Goal: Task Accomplishment & Management: Use online tool/utility

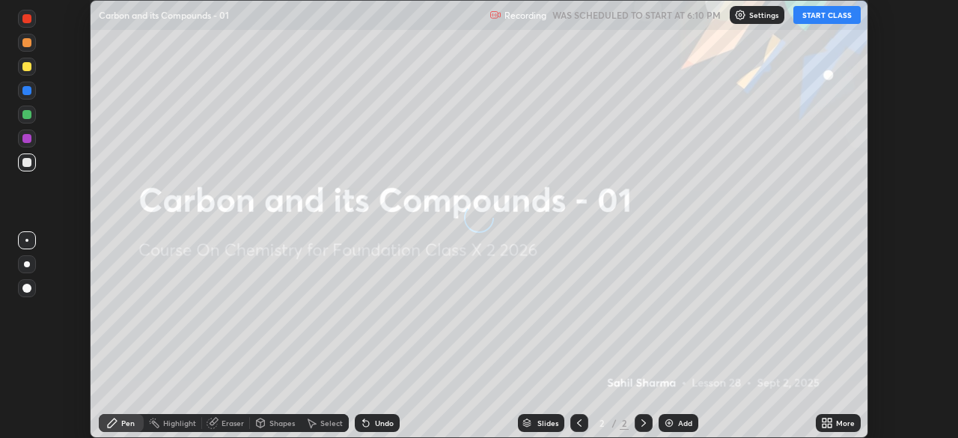
scroll to position [438, 958]
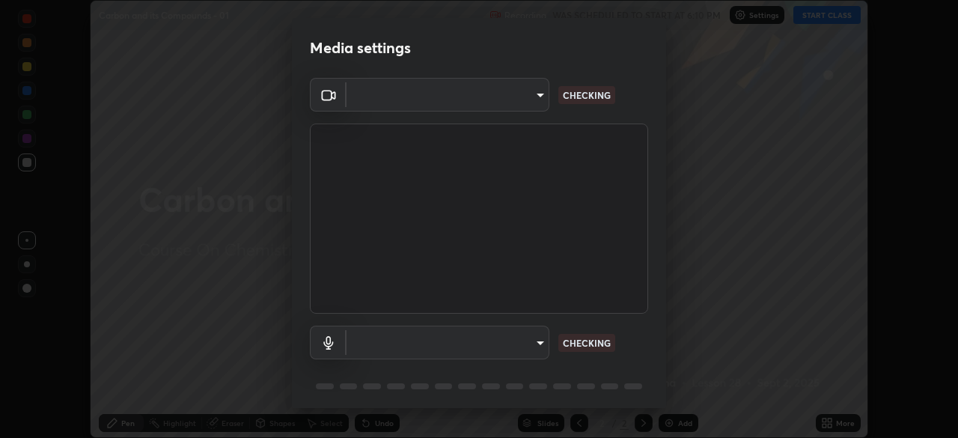
type input "028e6636b9c1bc203e9b8b979946ed412555754adccde9980a10a4eaffcc1ffb"
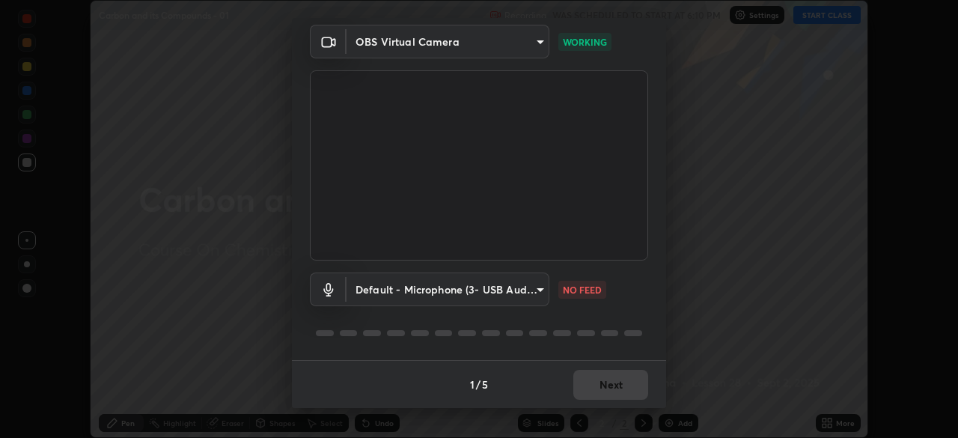
click at [508, 291] on body "Erase all Carbon and its Compounds - 01 Recording WAS SCHEDULED TO START AT 6:1…" at bounding box center [479, 219] width 958 height 438
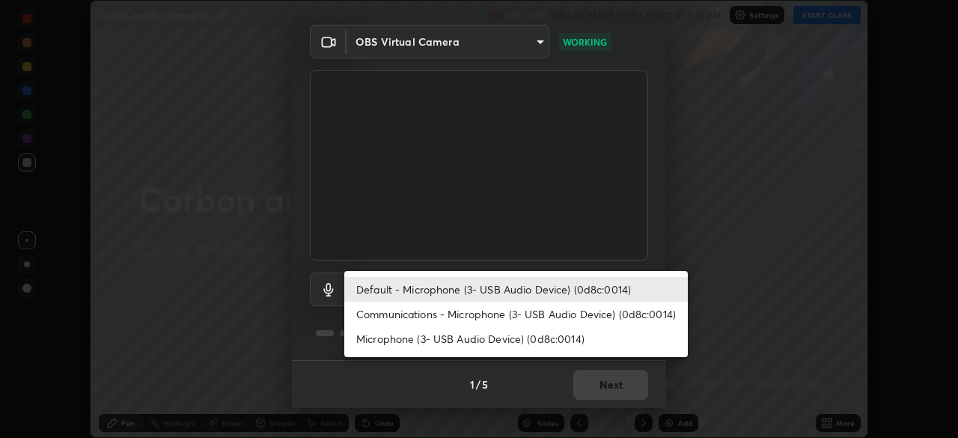
click at [499, 305] on li "Communications - Microphone (3- USB Audio Device) (0d8c:0014)" at bounding box center [516, 314] width 344 height 25
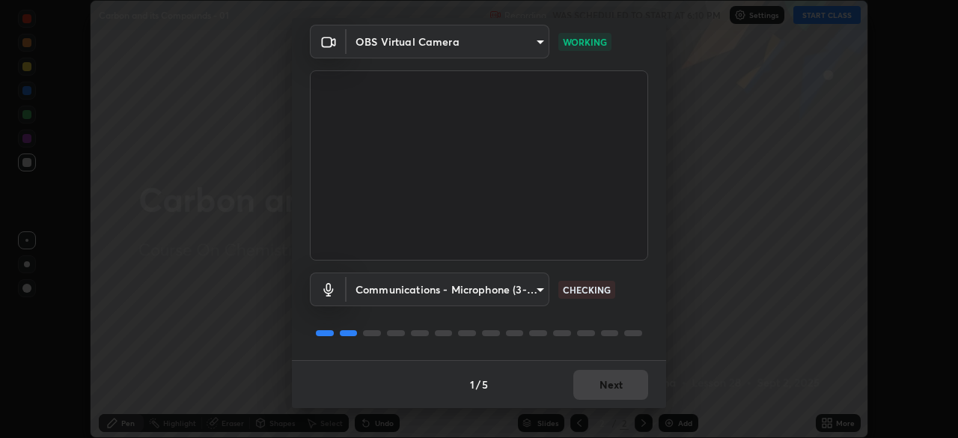
click at [493, 286] on body "Erase all Carbon and its Compounds - 01 Recording WAS SCHEDULED TO START AT 6:1…" at bounding box center [479, 219] width 958 height 438
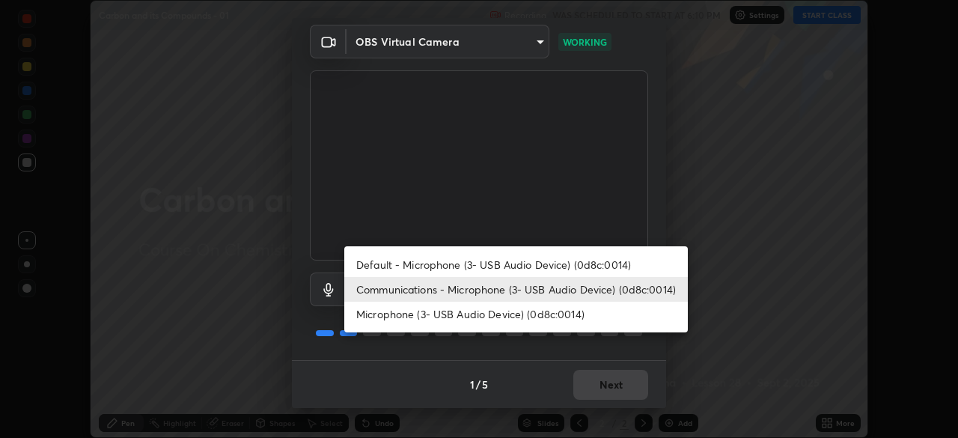
click at [490, 264] on li "Default - Microphone (3- USB Audio Device) (0d8c:0014)" at bounding box center [516, 264] width 344 height 25
type input "default"
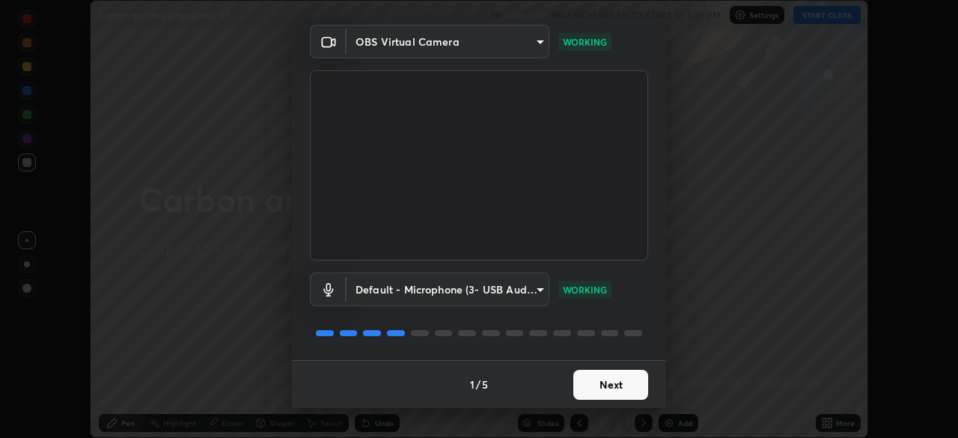
click at [625, 383] on button "Next" at bounding box center [610, 385] width 75 height 30
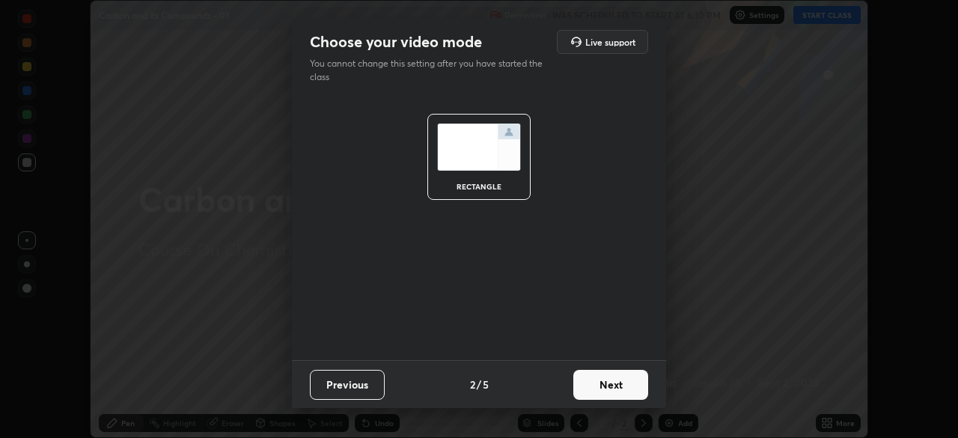
click at [624, 392] on button "Next" at bounding box center [610, 385] width 75 height 30
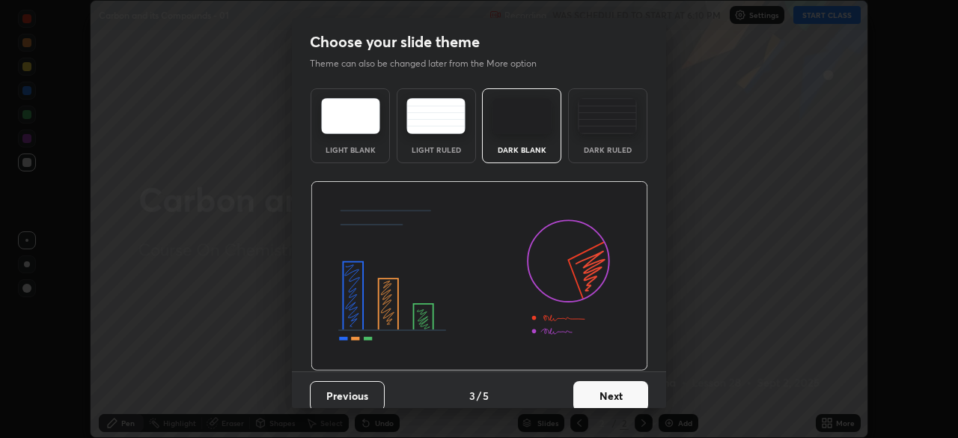
scroll to position [11, 0]
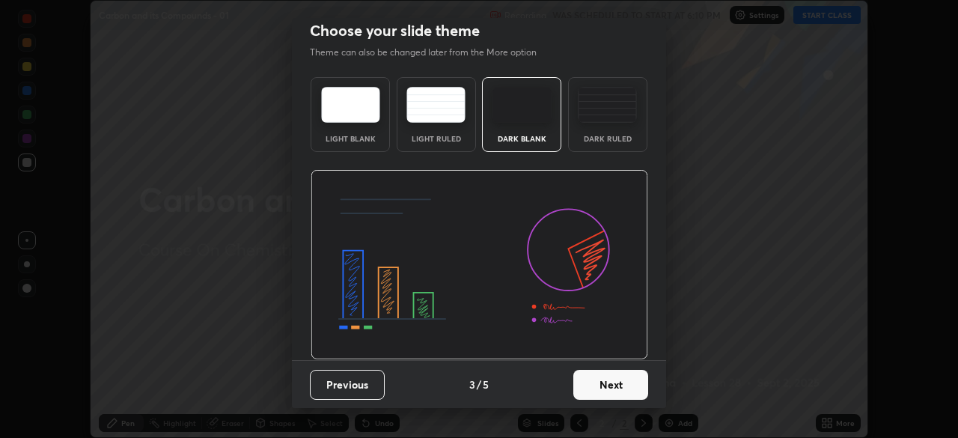
click at [627, 389] on button "Next" at bounding box center [610, 385] width 75 height 30
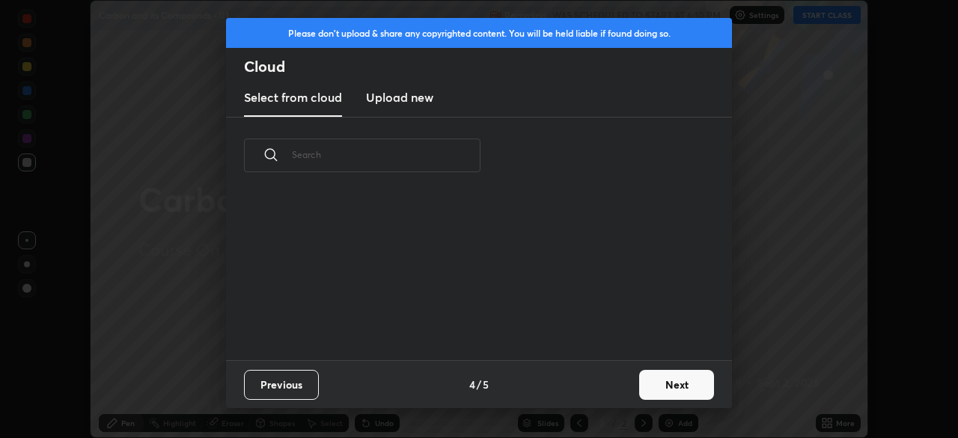
click at [633, 328] on div "​" at bounding box center [479, 239] width 506 height 243
click at [674, 383] on button "Next" at bounding box center [676, 385] width 75 height 30
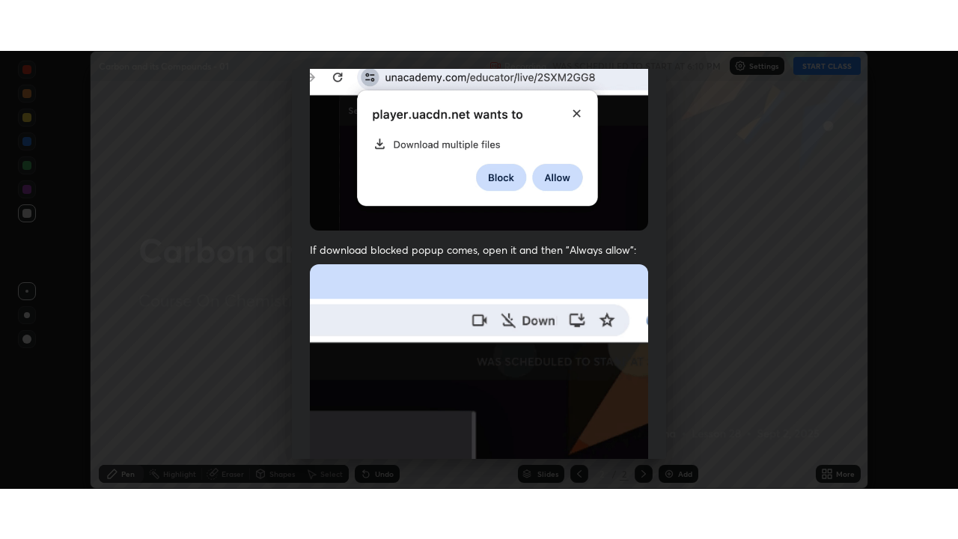
scroll to position [359, 0]
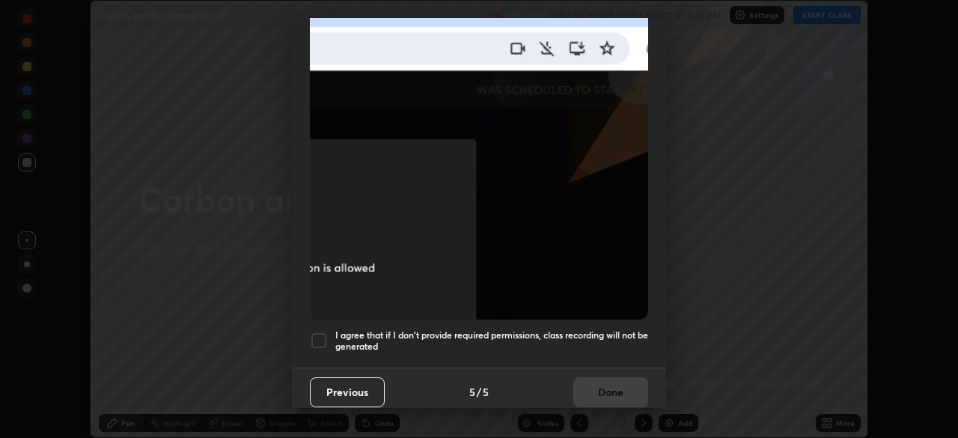
click at [319, 332] on div at bounding box center [319, 341] width 18 height 18
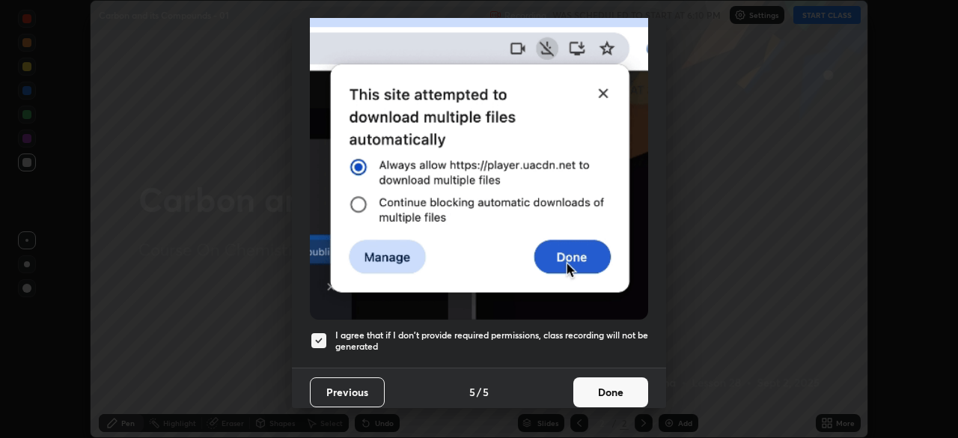
click at [611, 389] on button "Done" at bounding box center [610, 392] width 75 height 30
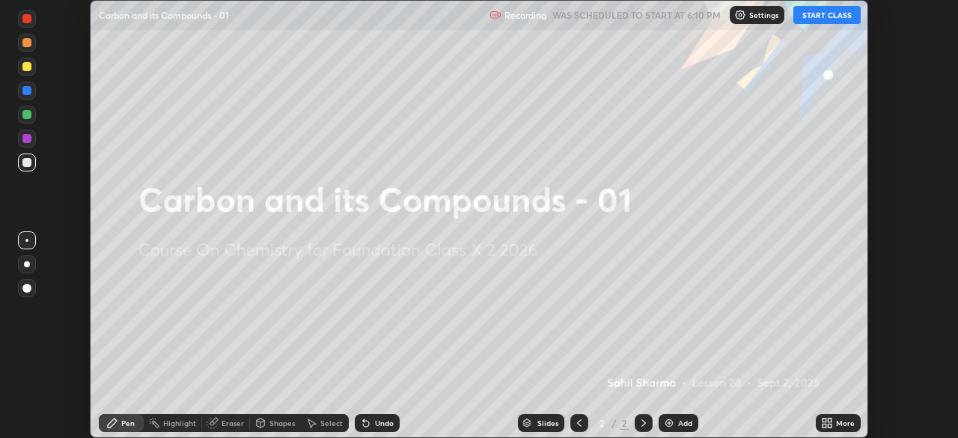
click at [829, 420] on icon at bounding box center [830, 420] width 4 height 4
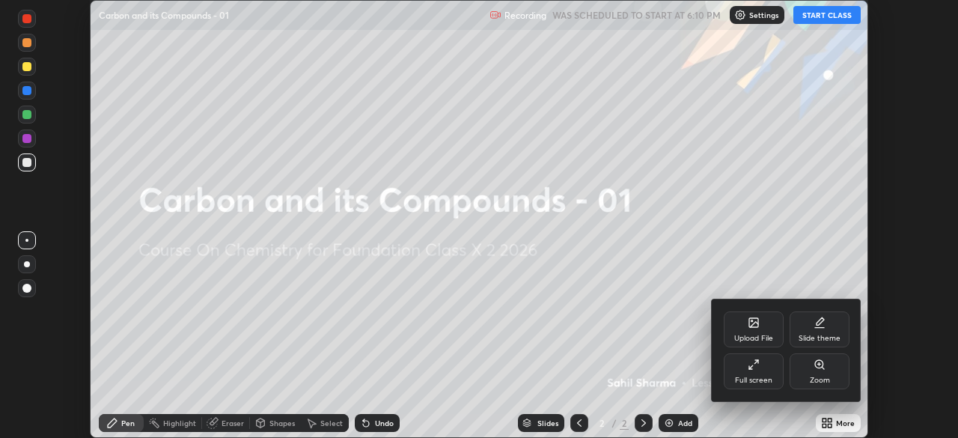
click at [776, 371] on div "Full screen" at bounding box center [754, 371] width 60 height 36
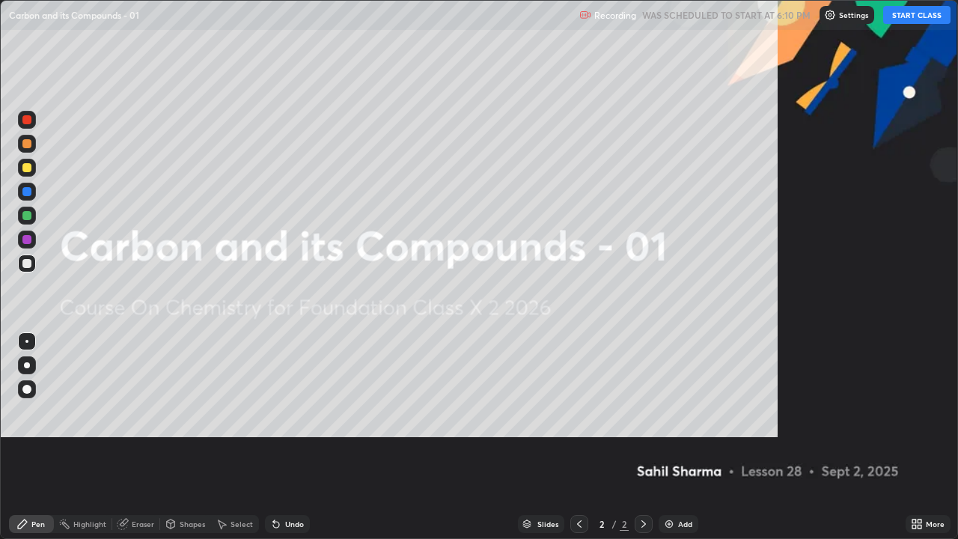
scroll to position [539, 958]
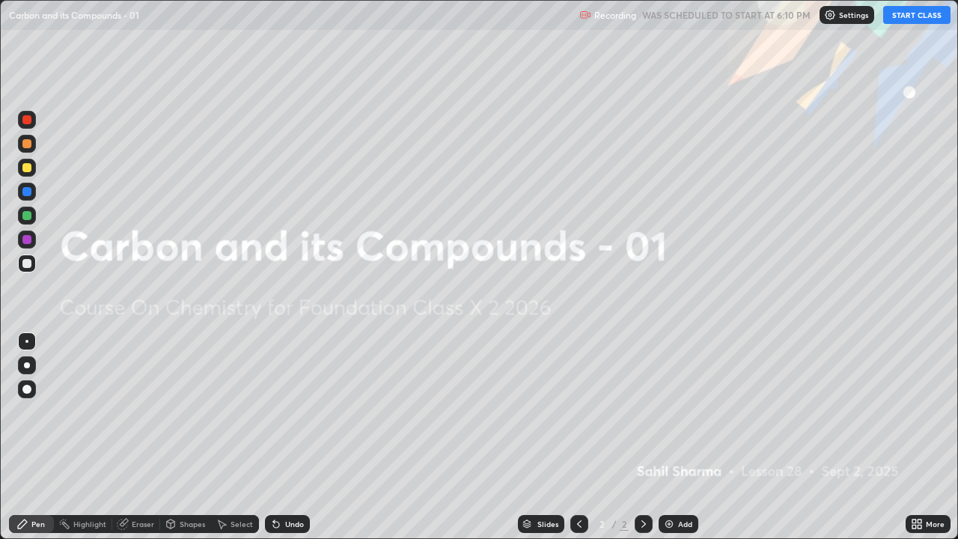
click at [689, 437] on div "Add" at bounding box center [685, 523] width 14 height 7
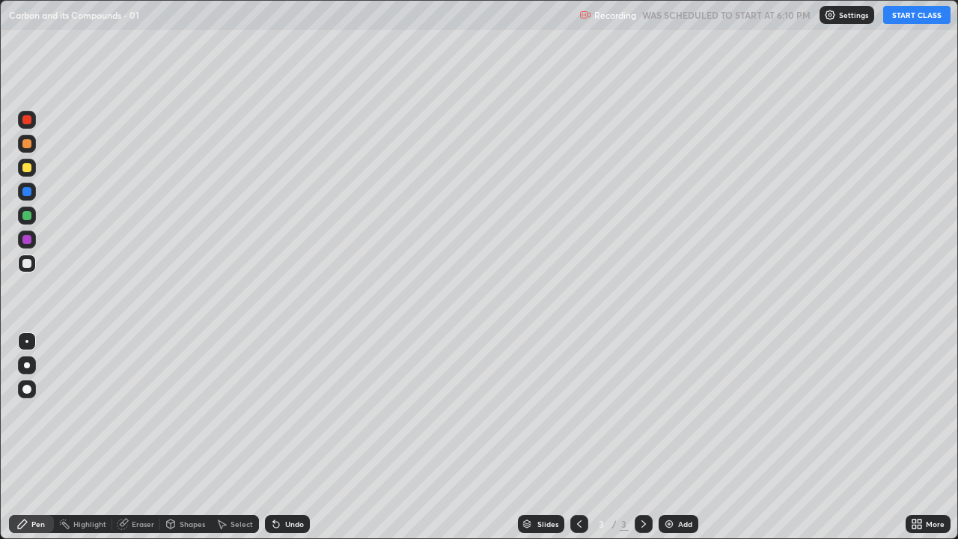
click at [25, 390] on div at bounding box center [26, 389] width 9 height 9
click at [28, 165] on div at bounding box center [26, 167] width 9 height 9
click at [917, 16] on button "START CLASS" at bounding box center [916, 15] width 67 height 18
click at [27, 262] on div at bounding box center [26, 263] width 9 height 9
click at [28, 168] on div at bounding box center [26, 167] width 9 height 9
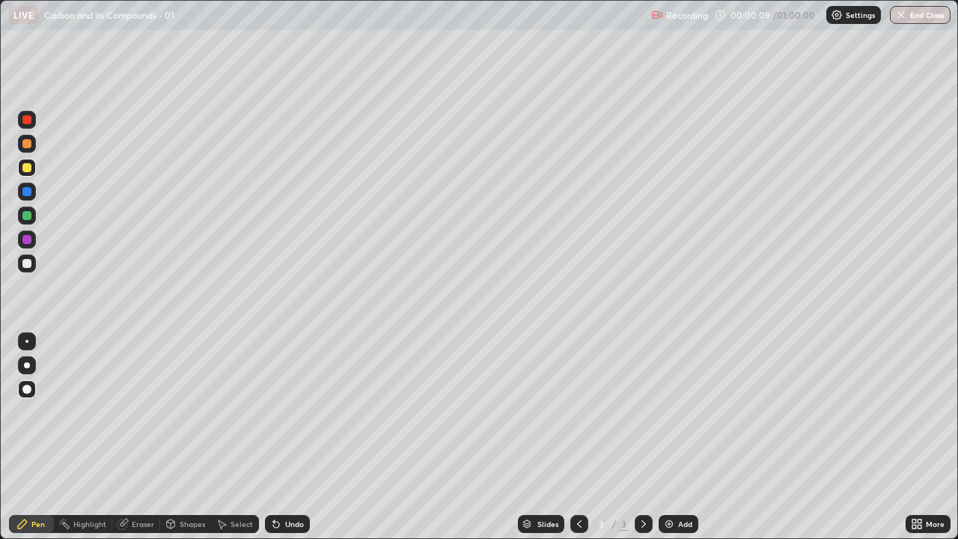
click at [28, 141] on div at bounding box center [26, 143] width 9 height 9
click at [25, 164] on div at bounding box center [26, 167] width 9 height 9
click at [27, 141] on div at bounding box center [26, 143] width 9 height 9
click at [685, 437] on div "Add" at bounding box center [685, 523] width 14 height 7
click at [29, 257] on div at bounding box center [27, 264] width 18 height 18
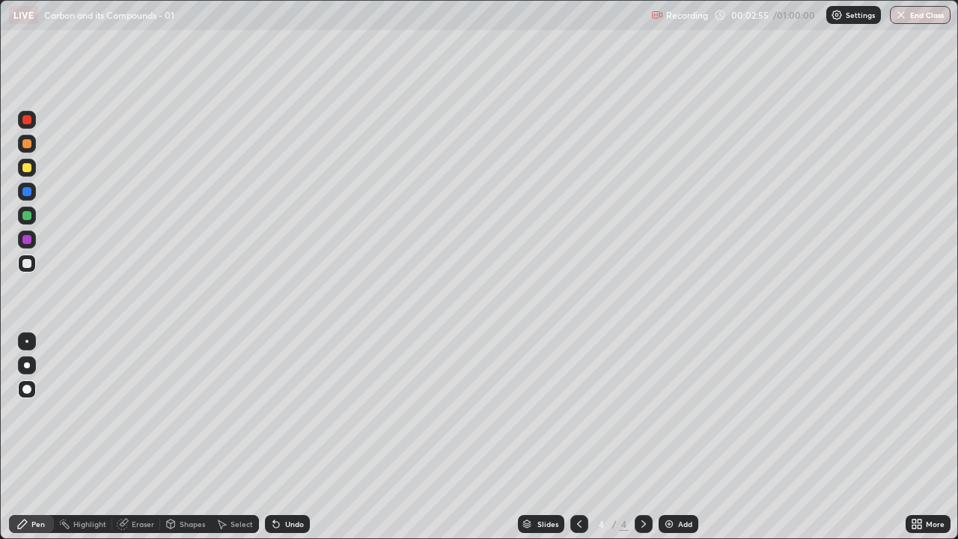
click at [28, 186] on div at bounding box center [27, 192] width 18 height 18
click at [27, 262] on div at bounding box center [26, 263] width 9 height 9
click at [29, 160] on div at bounding box center [27, 168] width 18 height 18
click at [27, 214] on div at bounding box center [26, 215] width 9 height 9
click at [24, 166] on div at bounding box center [26, 167] width 9 height 9
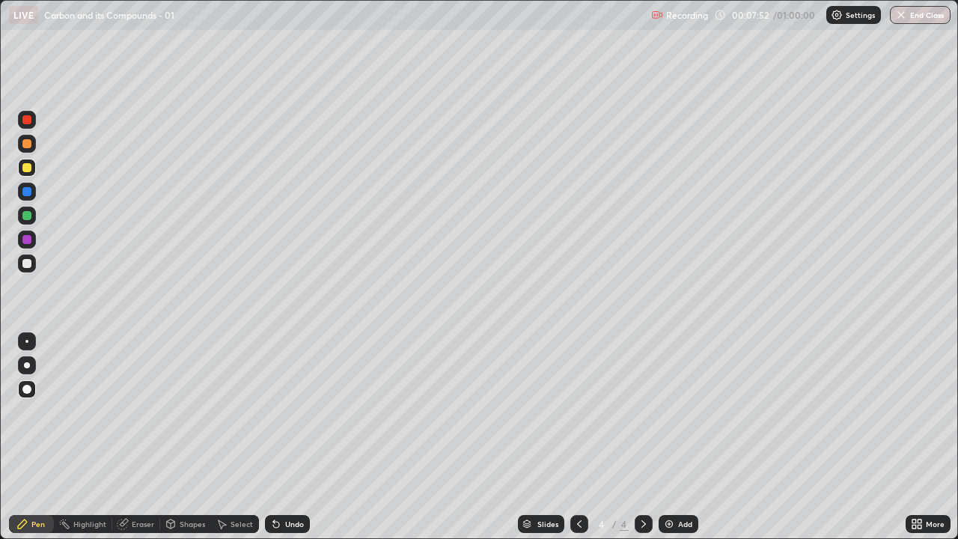
click at [28, 258] on div at bounding box center [27, 264] width 18 height 18
click at [680, 437] on div "Add" at bounding box center [685, 523] width 14 height 7
click at [29, 168] on div at bounding box center [26, 167] width 9 height 9
click at [27, 262] on div at bounding box center [26, 263] width 9 height 9
click at [26, 163] on div at bounding box center [26, 167] width 9 height 9
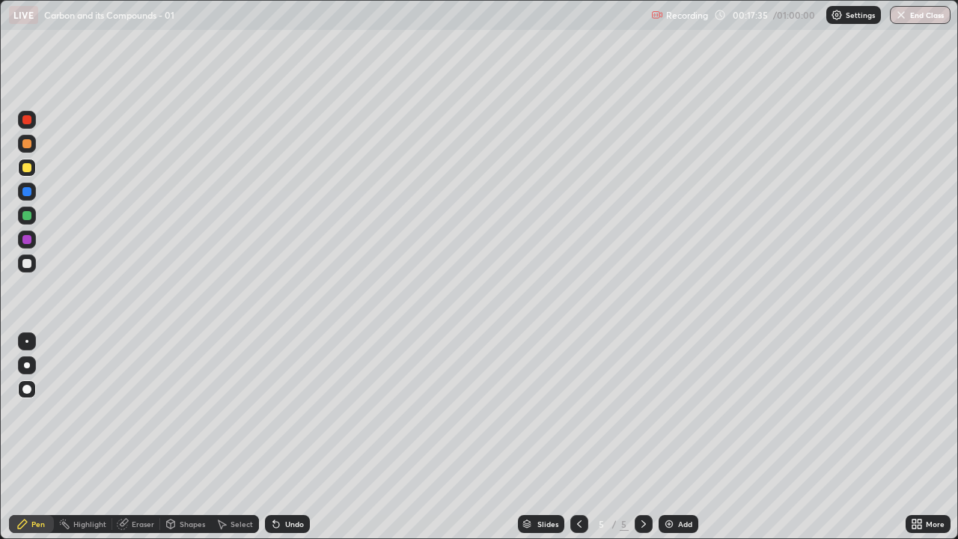
click at [133, 437] on div "Eraser" at bounding box center [136, 524] width 48 height 18
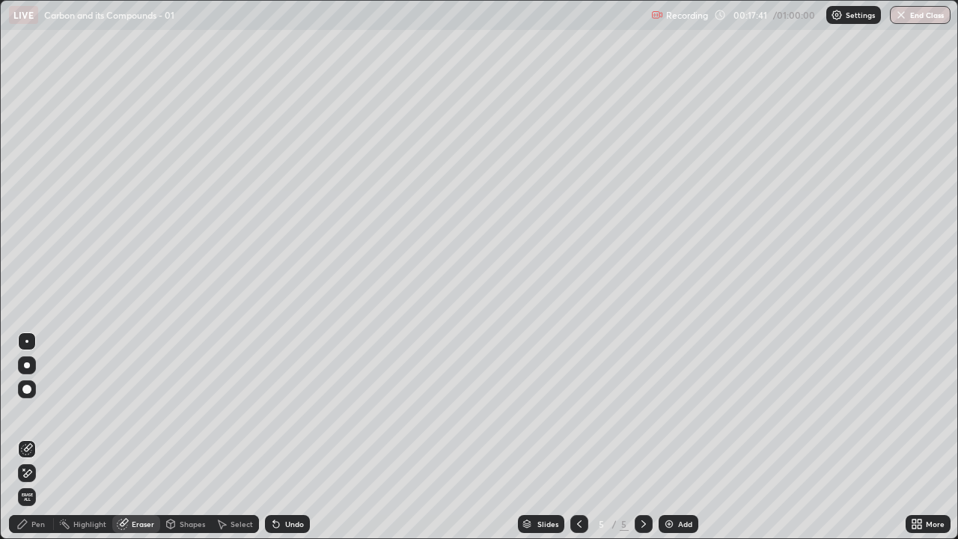
click at [38, 437] on div "Pen" at bounding box center [37, 523] width 13 height 7
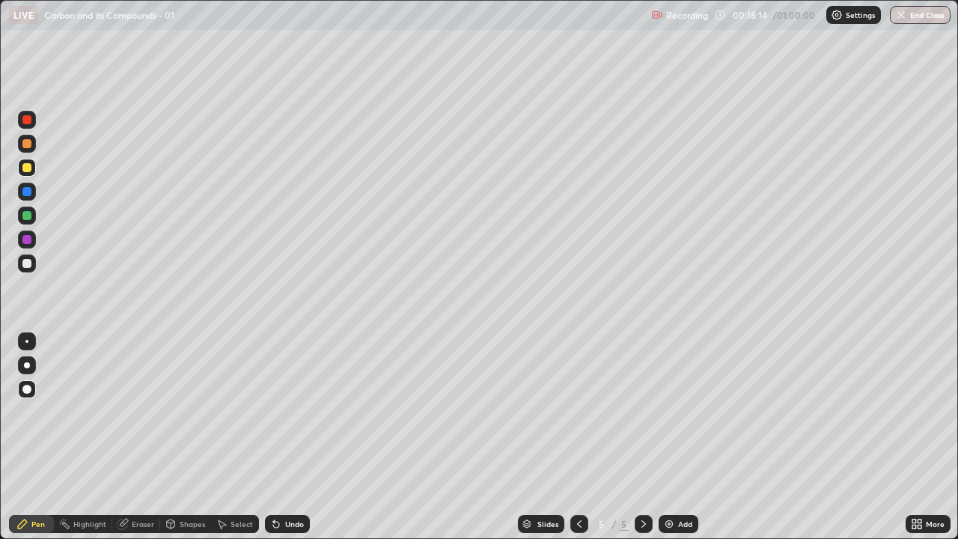
click at [132, 437] on div "Eraser" at bounding box center [143, 523] width 22 height 7
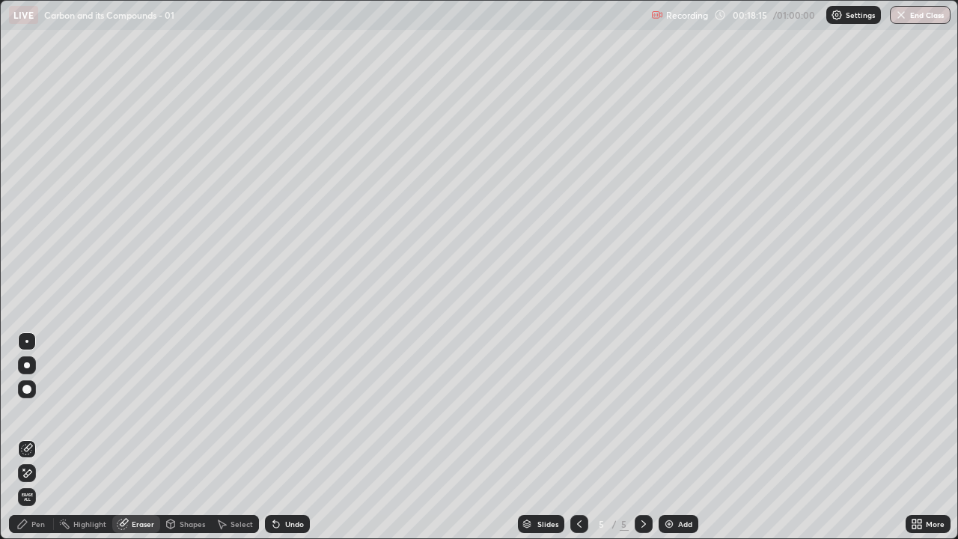
click at [36, 437] on div "Pen" at bounding box center [37, 523] width 13 height 7
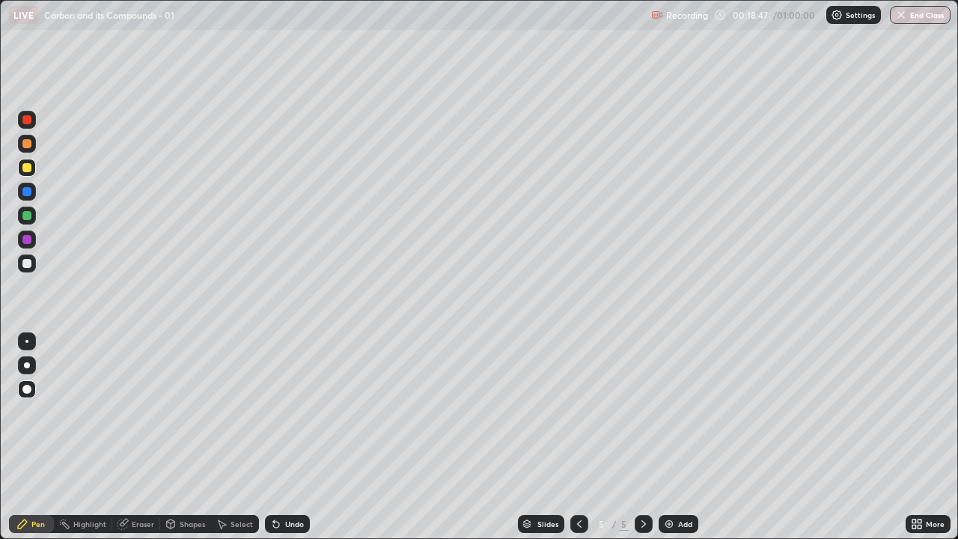
click at [135, 437] on div "Eraser" at bounding box center [143, 523] width 22 height 7
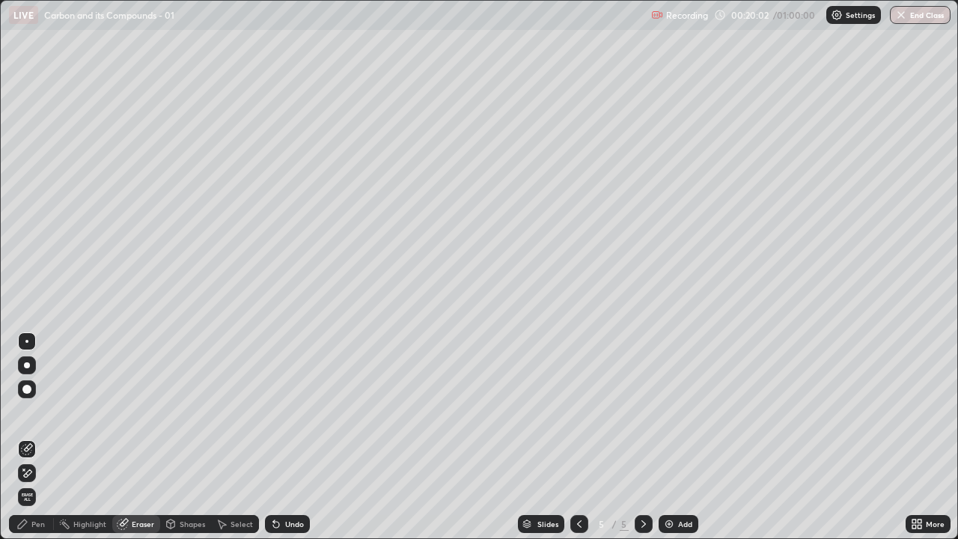
click at [231, 437] on div "Select" at bounding box center [242, 523] width 22 height 7
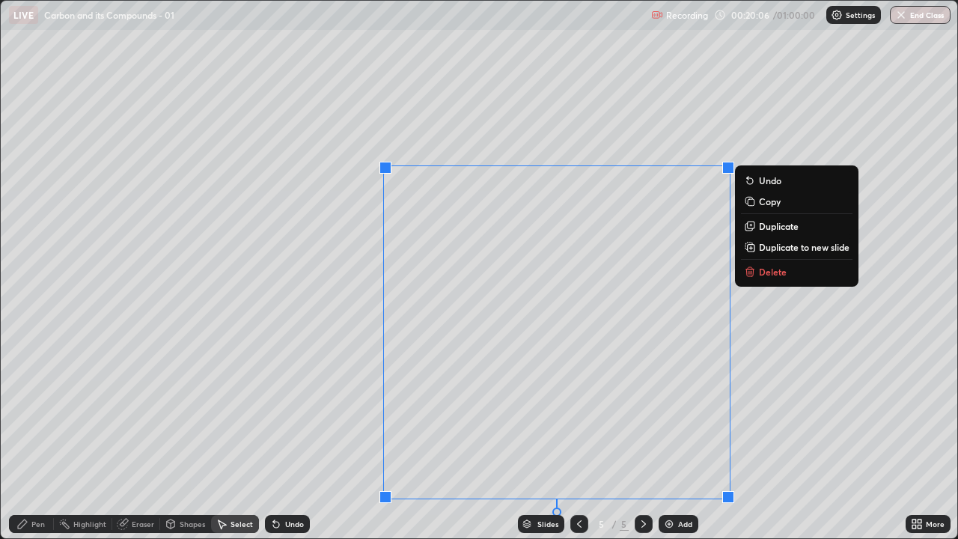
click at [787, 272] on button "Delete" at bounding box center [797, 272] width 112 height 18
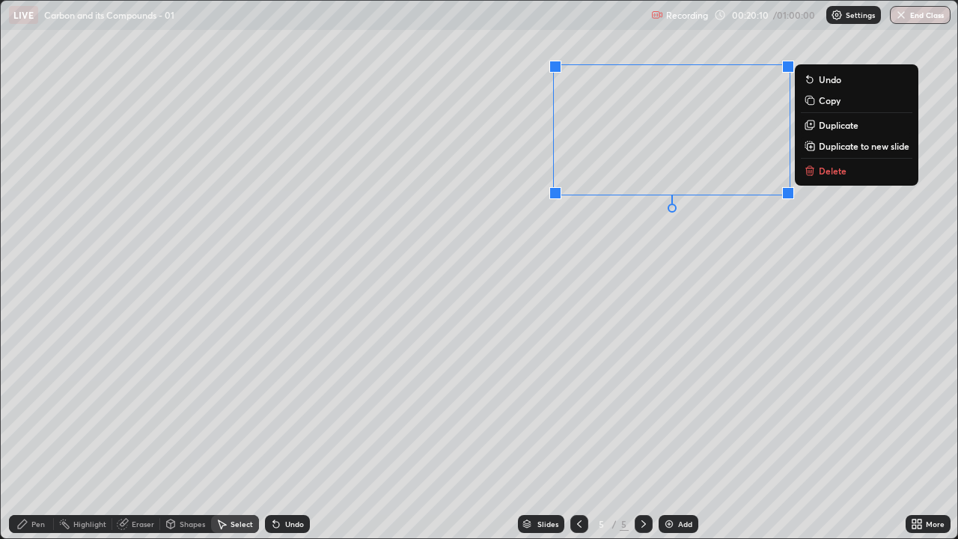
click at [830, 169] on p "Delete" at bounding box center [833, 171] width 28 height 12
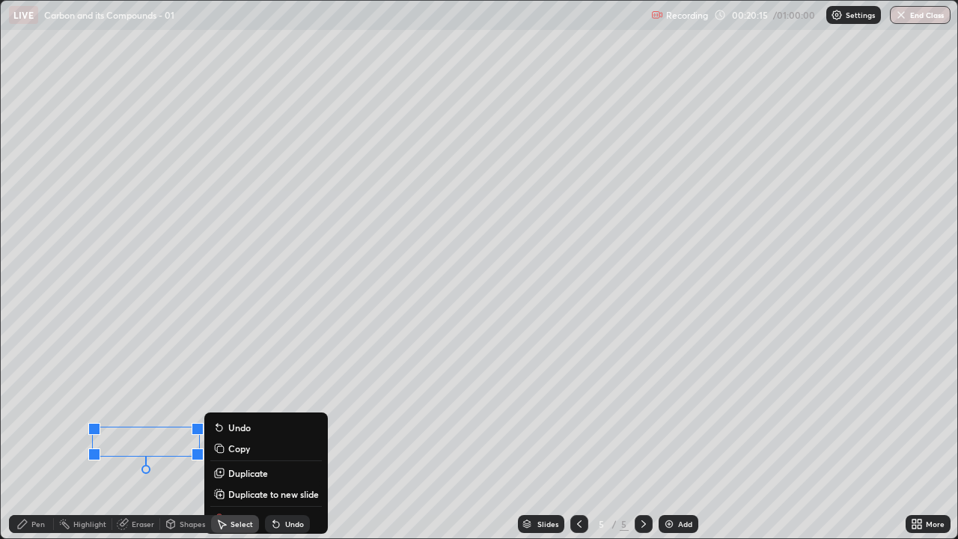
click at [220, 437] on div "Select" at bounding box center [235, 524] width 48 height 30
click at [223, 437] on div "0 ° Undo Copy Duplicate Duplicate to new slide Delete" at bounding box center [479, 269] width 957 height 537
click at [37, 437] on div "Pen" at bounding box center [37, 523] width 13 height 7
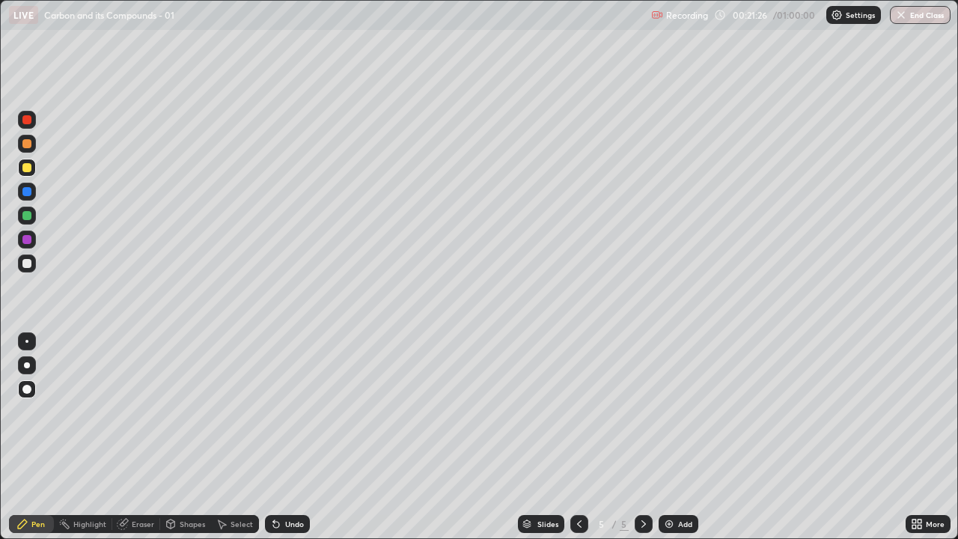
click at [684, 437] on div "Add" at bounding box center [685, 523] width 14 height 7
click at [577, 437] on icon at bounding box center [579, 524] width 12 height 12
click at [642, 437] on icon at bounding box center [644, 524] width 12 height 12
click at [671, 437] on img at bounding box center [669, 524] width 12 height 12
click at [25, 263] on div at bounding box center [26, 263] width 9 height 9
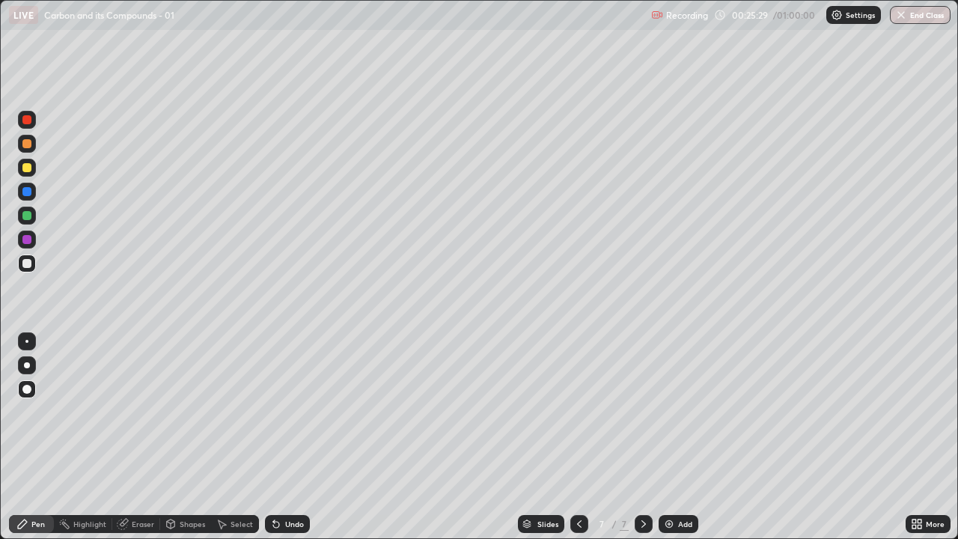
click at [689, 437] on div "Add" at bounding box center [685, 523] width 14 height 7
click at [25, 169] on div at bounding box center [26, 167] width 9 height 9
click at [26, 259] on div at bounding box center [26, 263] width 9 height 9
click at [26, 168] on div at bounding box center [26, 167] width 9 height 9
click at [29, 186] on div at bounding box center [27, 192] width 18 height 18
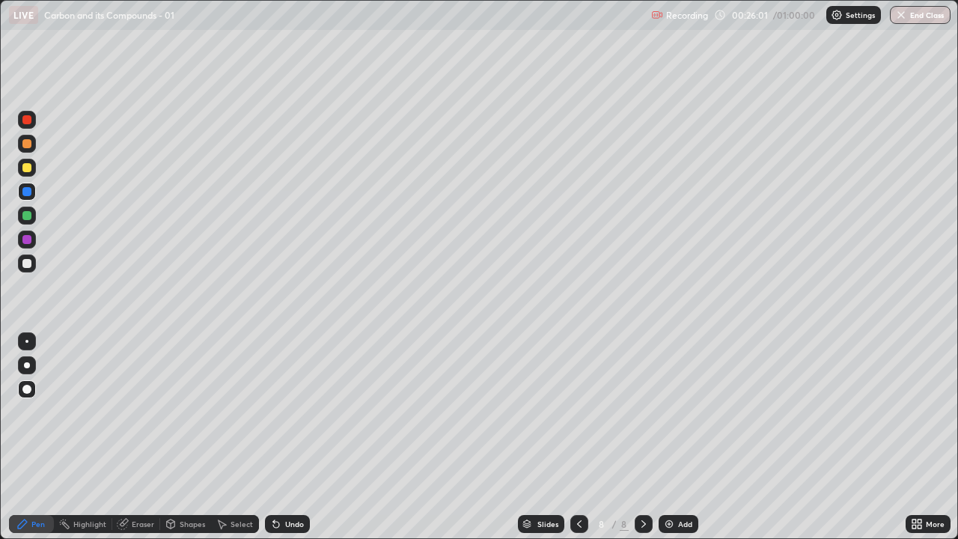
click at [27, 258] on div at bounding box center [27, 264] width 18 height 18
click at [28, 167] on div at bounding box center [26, 167] width 9 height 9
click at [141, 437] on div "Eraser" at bounding box center [143, 523] width 22 height 7
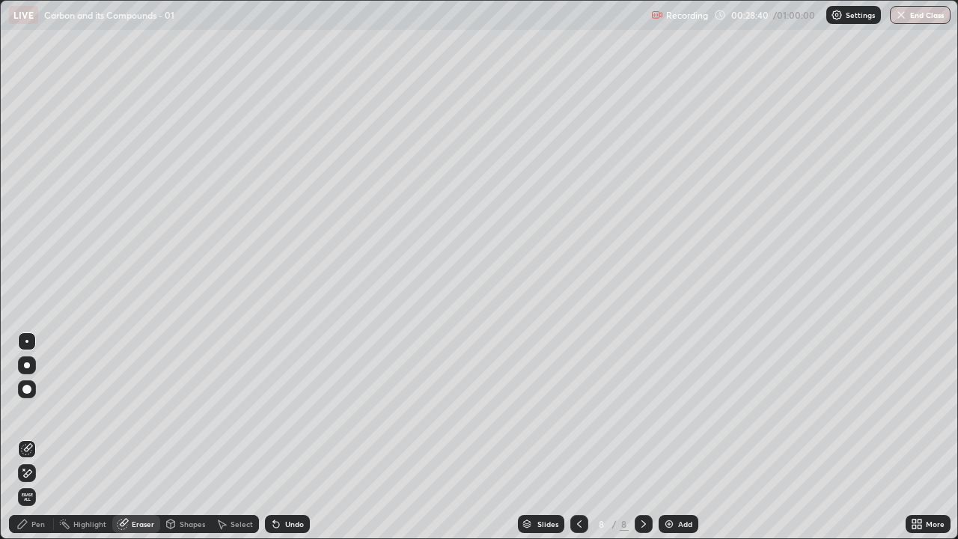
click at [40, 437] on div "Pen" at bounding box center [37, 523] width 13 height 7
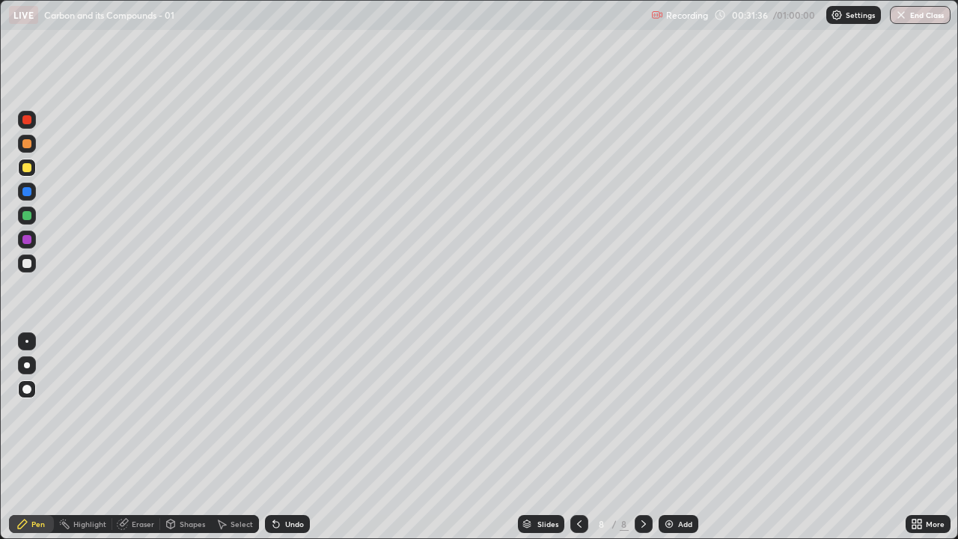
click at [223, 437] on div "Select" at bounding box center [235, 524] width 48 height 18
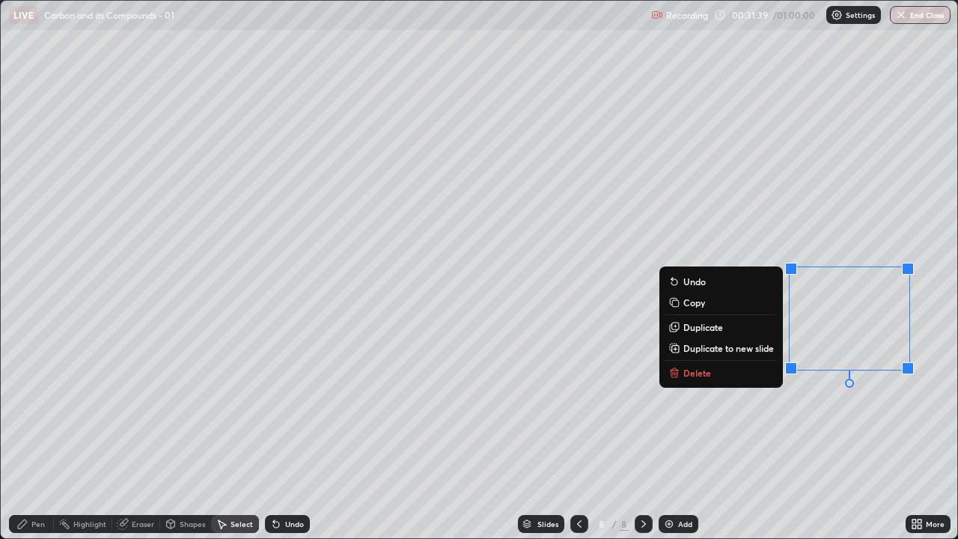
click at [757, 370] on button "Delete" at bounding box center [721, 373] width 112 height 18
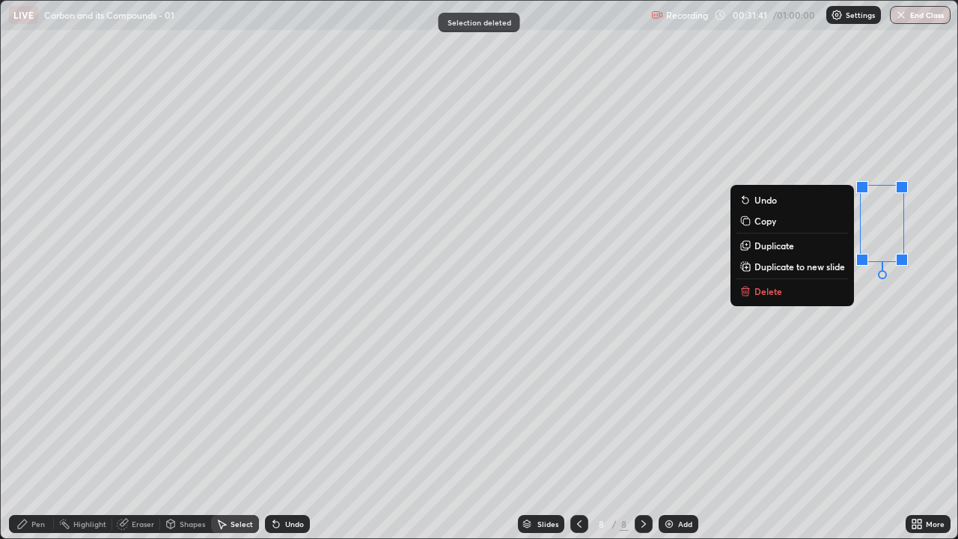
click at [812, 292] on button "Delete" at bounding box center [793, 291] width 112 height 18
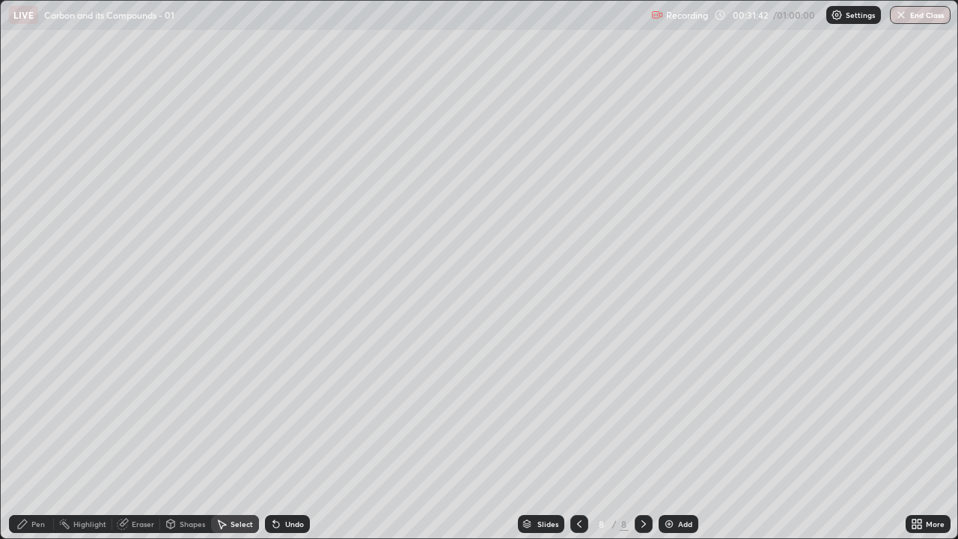
click at [35, 437] on div "Pen" at bounding box center [31, 524] width 45 height 18
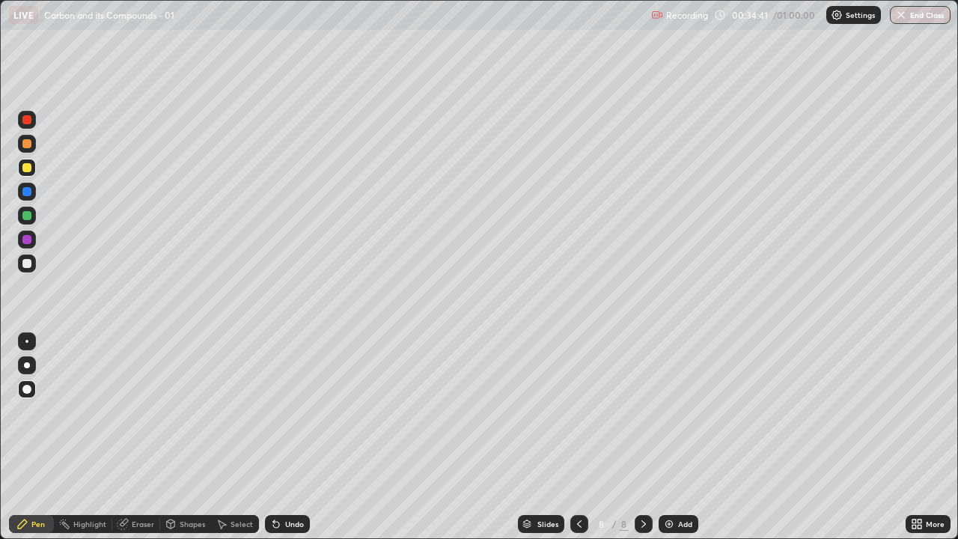
click at [666, 437] on img at bounding box center [669, 524] width 12 height 12
click at [24, 211] on div at bounding box center [26, 215] width 9 height 9
click at [28, 166] on div at bounding box center [26, 167] width 9 height 9
click at [28, 261] on div at bounding box center [26, 263] width 9 height 9
click at [673, 437] on img at bounding box center [669, 524] width 12 height 12
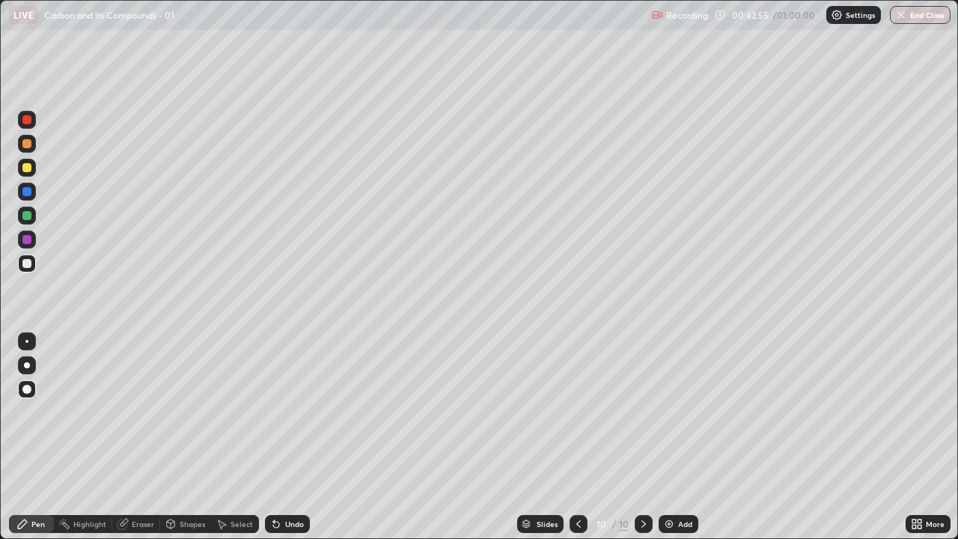
click at [25, 164] on div at bounding box center [26, 167] width 9 height 9
click at [681, 437] on div "Add" at bounding box center [685, 523] width 14 height 7
click at [686, 437] on div "Add" at bounding box center [685, 523] width 14 height 7
click at [26, 213] on div at bounding box center [26, 215] width 9 height 9
click at [26, 171] on div at bounding box center [26, 167] width 9 height 9
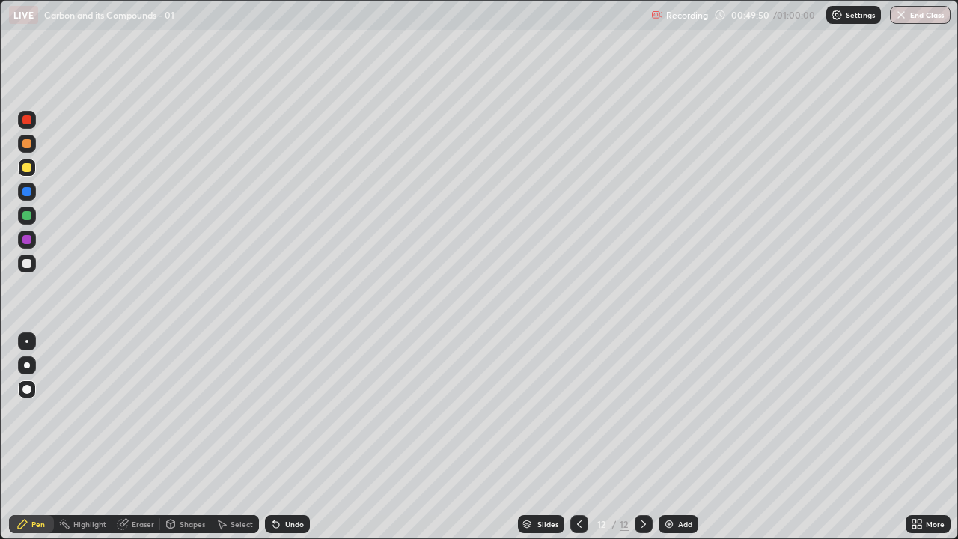
click at [136, 437] on div "Eraser" at bounding box center [143, 523] width 22 height 7
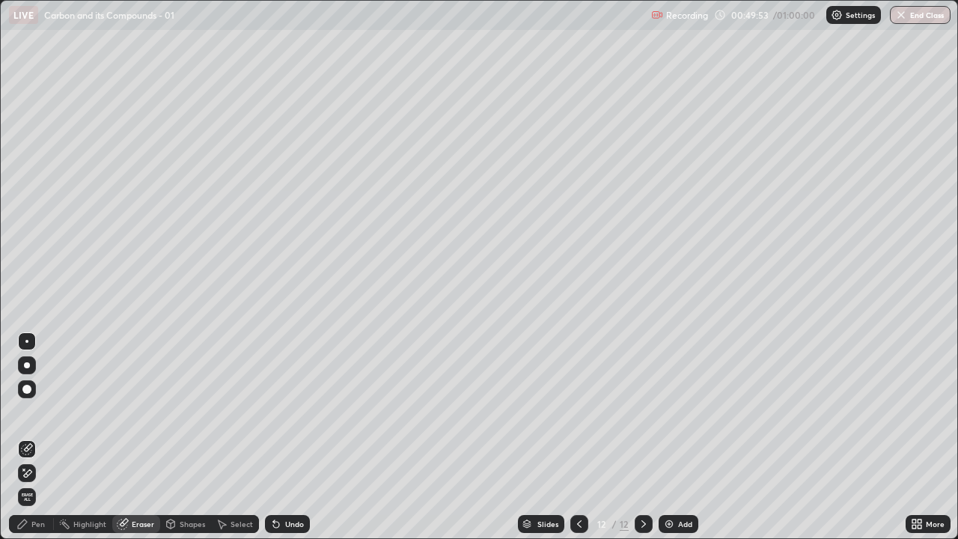
click at [43, 437] on div "Pen" at bounding box center [37, 523] width 13 height 7
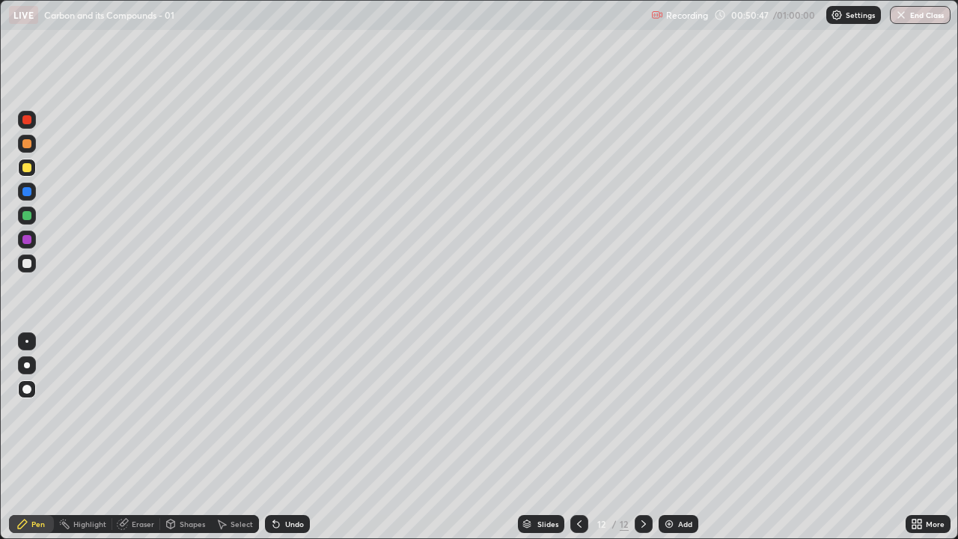
click at [31, 260] on div at bounding box center [27, 264] width 18 height 18
click at [25, 165] on div at bounding box center [26, 167] width 9 height 9
click at [684, 437] on div "Add" at bounding box center [685, 523] width 14 height 7
click at [135, 437] on div "Eraser" at bounding box center [143, 523] width 22 height 7
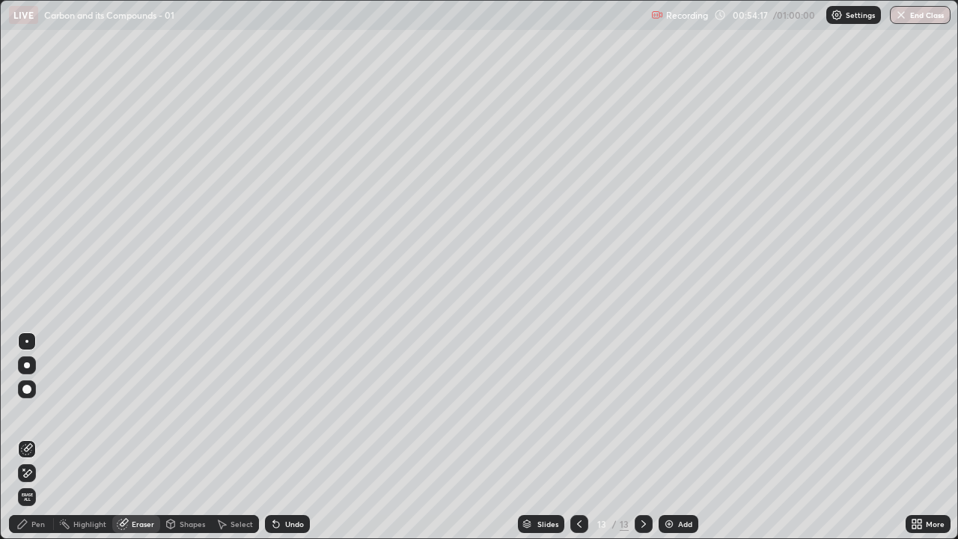
click at [32, 437] on div "Pen" at bounding box center [37, 523] width 13 height 7
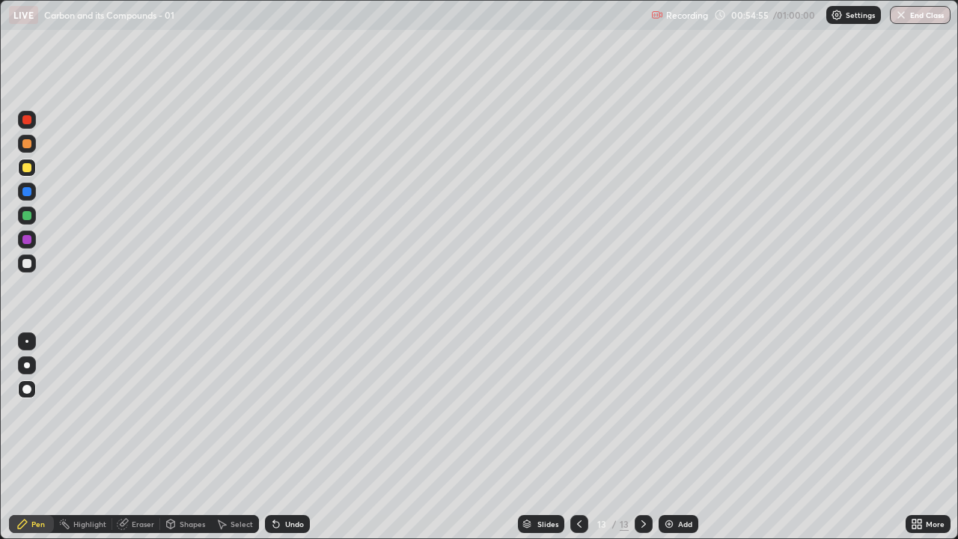
click at [906, 18] on img "button" at bounding box center [901, 15] width 12 height 12
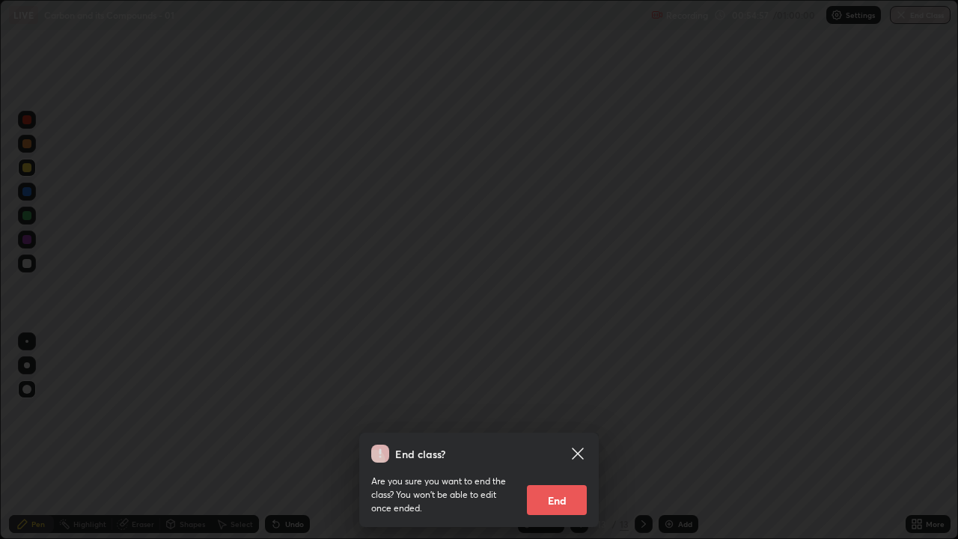
click at [562, 437] on button "End" at bounding box center [557, 500] width 60 height 30
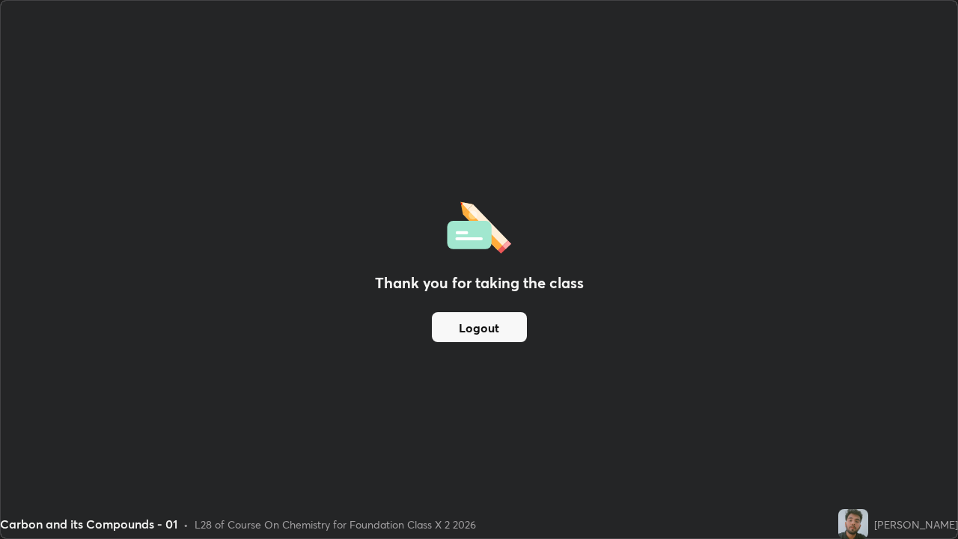
click at [506, 326] on button "Logout" at bounding box center [479, 327] width 95 height 30
click at [499, 317] on button "Logout" at bounding box center [479, 327] width 95 height 30
